Goal: Transaction & Acquisition: Purchase product/service

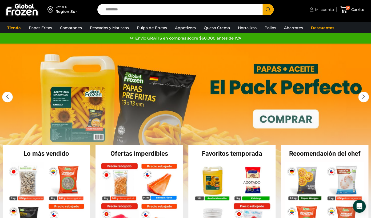
click at [324, 10] on span "Mi cuenta" at bounding box center [324, 9] width 20 height 5
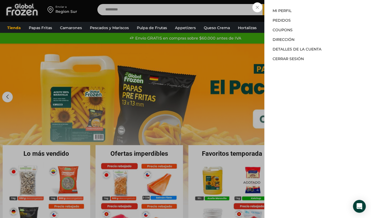
click at [308, 15] on div "Mi cuenta Mi cuenta Mi perfil Pedidos Descargas Coupons Dirección Detalles de l…" at bounding box center [321, 9] width 26 height 11
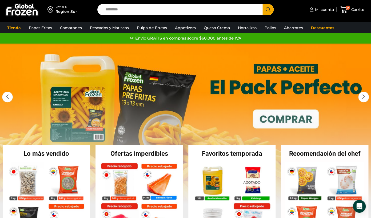
click at [207, 14] on input "Search input" at bounding box center [181, 9] width 157 height 11
type input "*******"
click at [263, 4] on button "Search" at bounding box center [268, 9] width 11 height 11
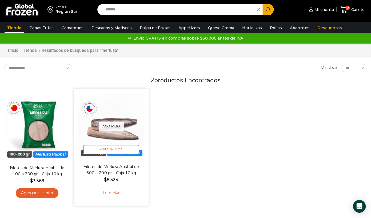
click at [111, 110] on div "Agotado [GEOGRAPHIC_DATA]" at bounding box center [111, 126] width 67 height 67
click at [122, 150] on span "Vista Rápida" at bounding box center [112, 149] width 56 height 9
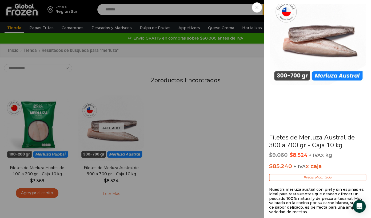
scroll to position [53, 0]
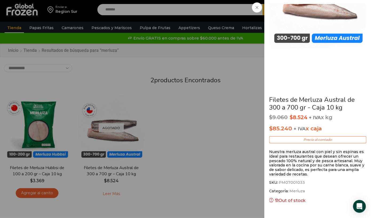
click at [232, 0] on div "Filetes de Merluza Austral de 300 a 700 gr - Caja 10 kg $ 9.060 Original price …" at bounding box center [185, 0] width 371 height 0
